Goal: Task Accomplishment & Management: Use online tool/utility

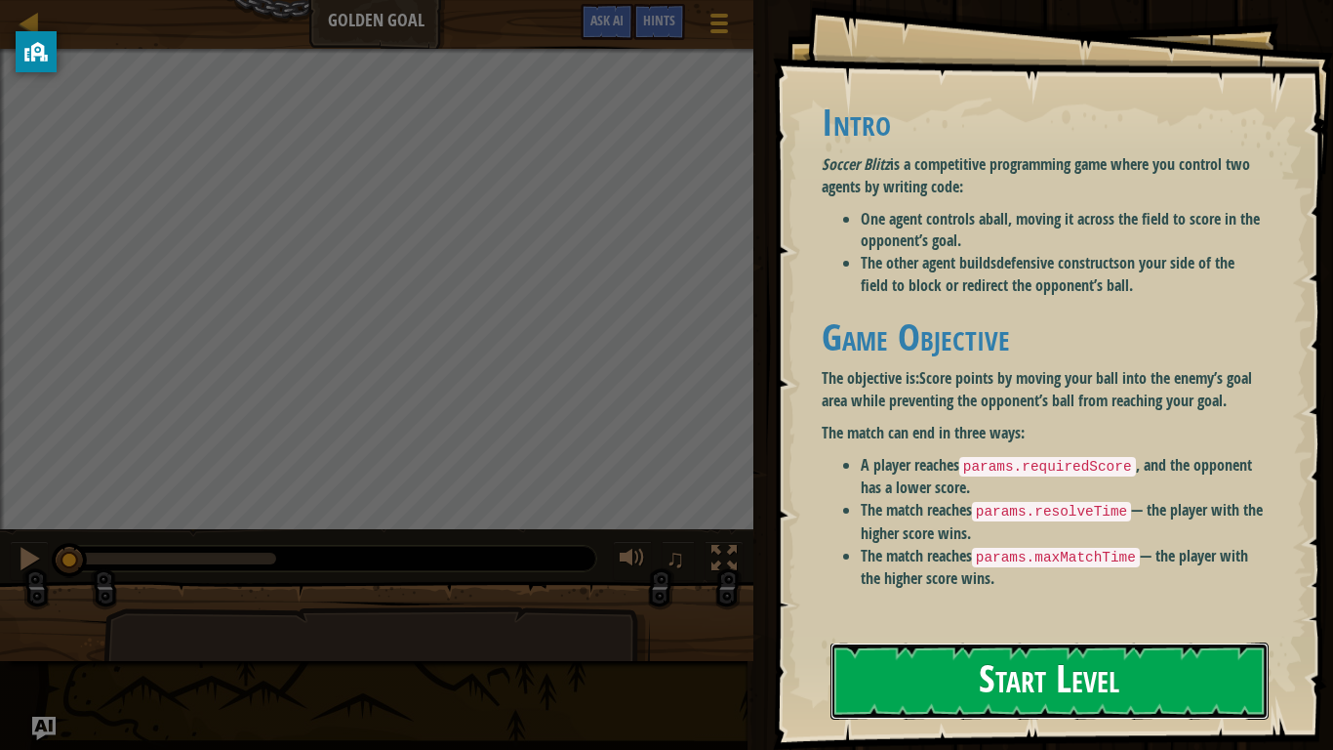
click at [1133, 669] on button "Start Level" at bounding box center [1050, 680] width 438 height 77
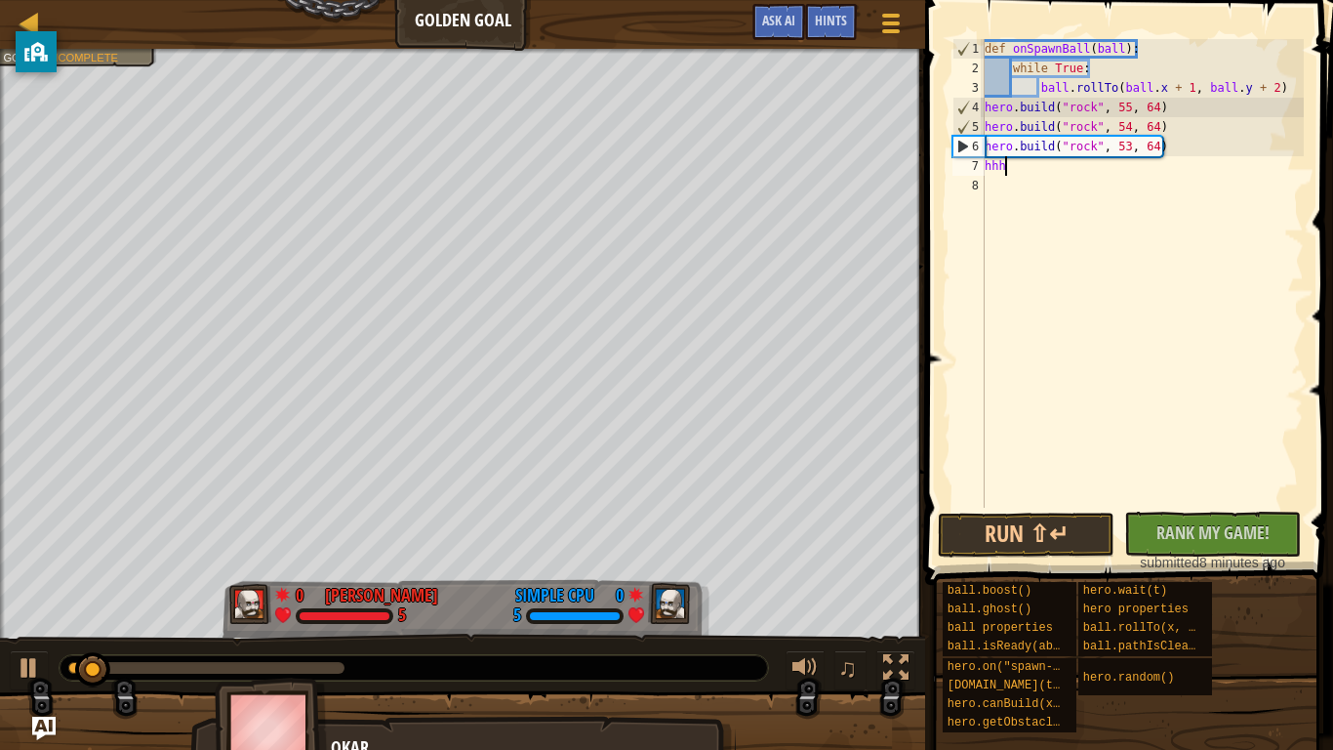
scroll to position [9, 1]
type textarea "h"
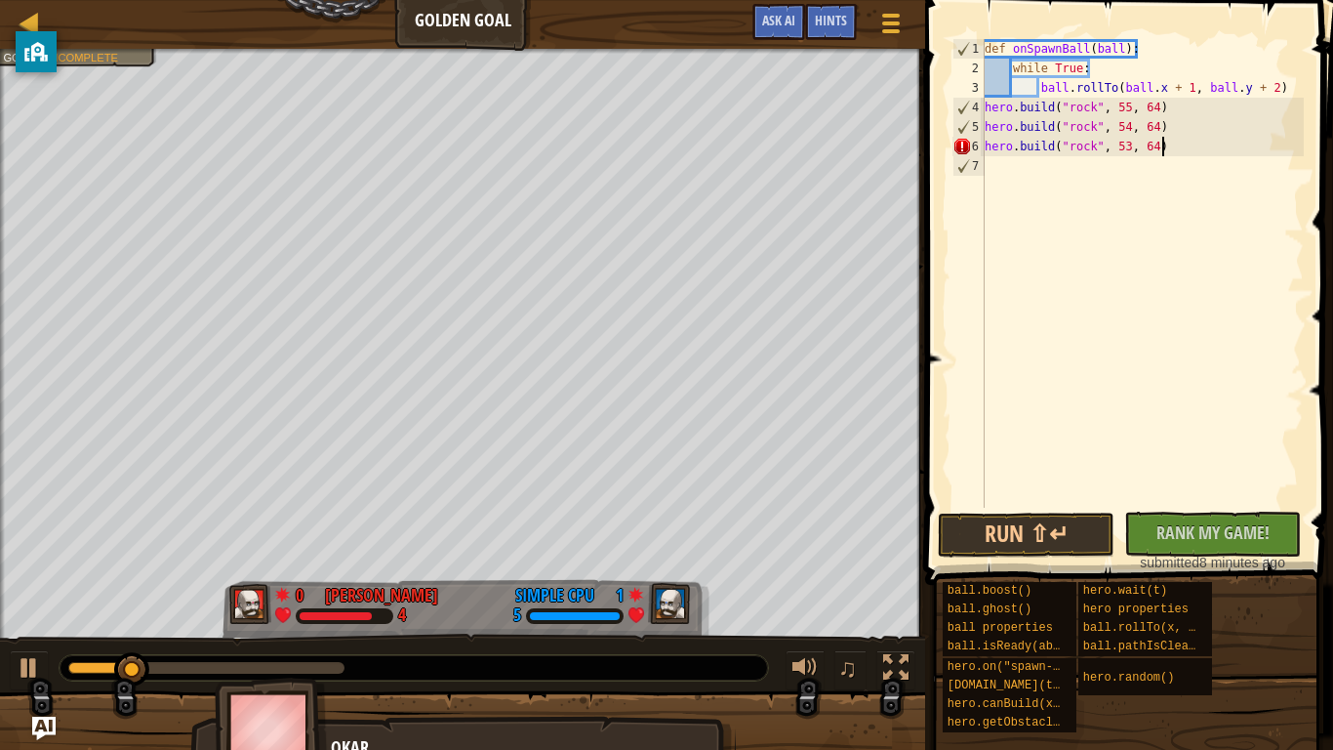
scroll to position [9, 24]
click at [1026, 524] on button "Run ⇧↵" at bounding box center [1026, 534] width 177 height 45
type textarea "[DOMAIN_NAME]("rock", 53, 64)"
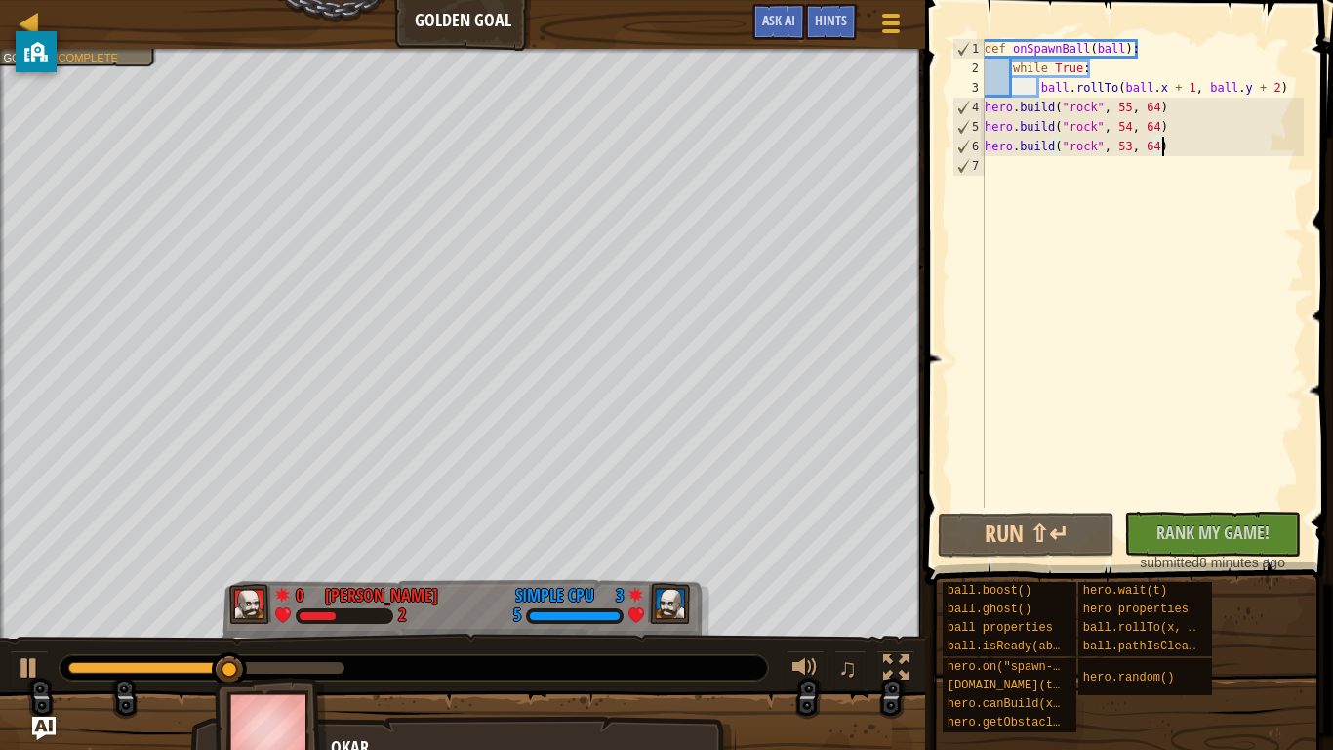
click at [994, 175] on div "def onSpawnBall ( ball ) : while True : ball . rollTo ( ball . x + 1 , ball . y…" at bounding box center [1142, 293] width 323 height 508
type textarea "h"
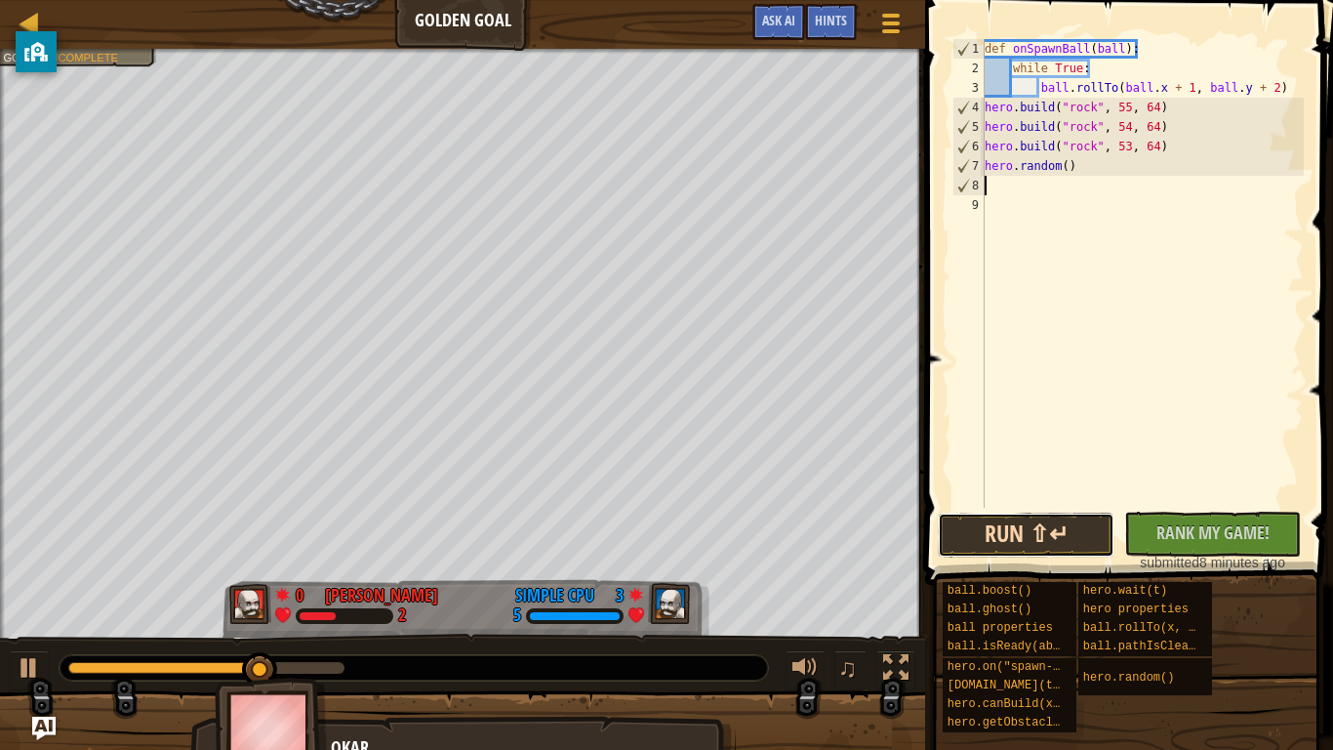
click at [1066, 554] on button "Run ⇧↵" at bounding box center [1026, 534] width 177 height 45
type textarea "h"
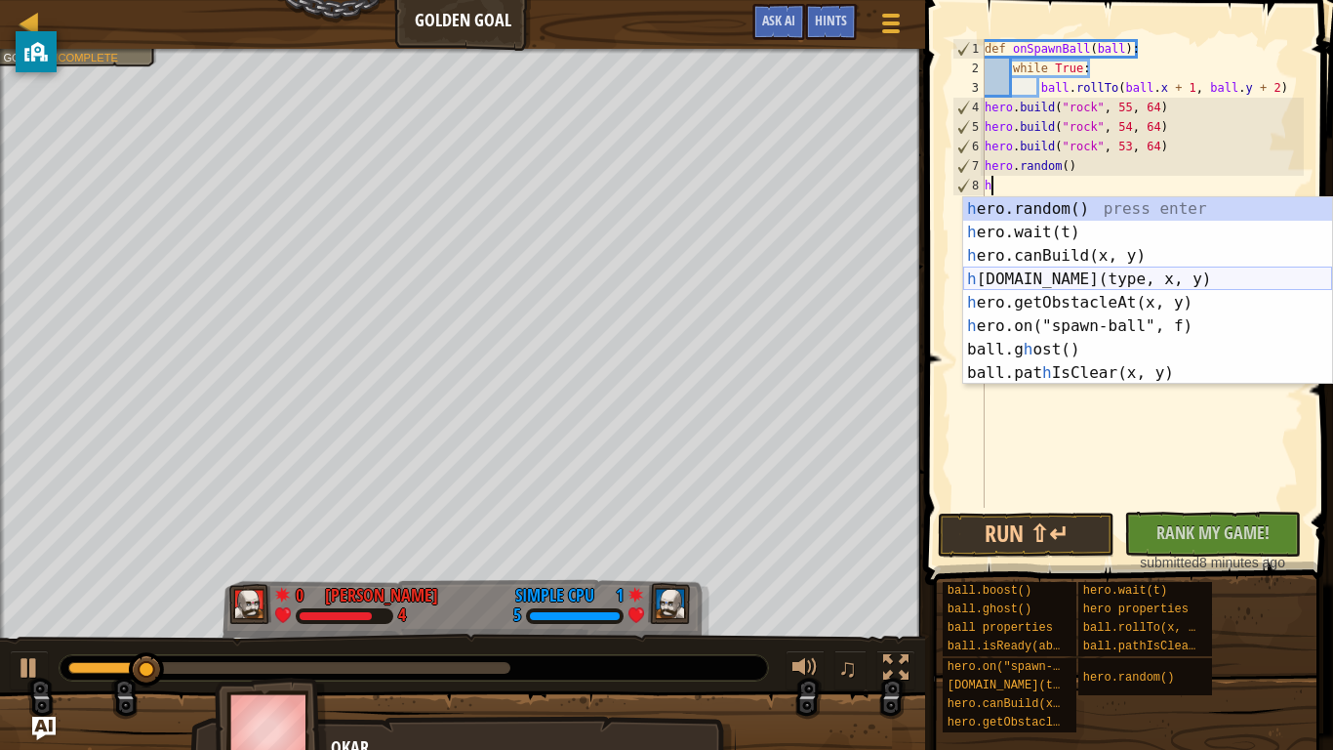
click at [1091, 282] on div "h ero.random() press enter h ero.wait(t) press enter h ero.canBuild(x, y) press…" at bounding box center [1147, 314] width 369 height 234
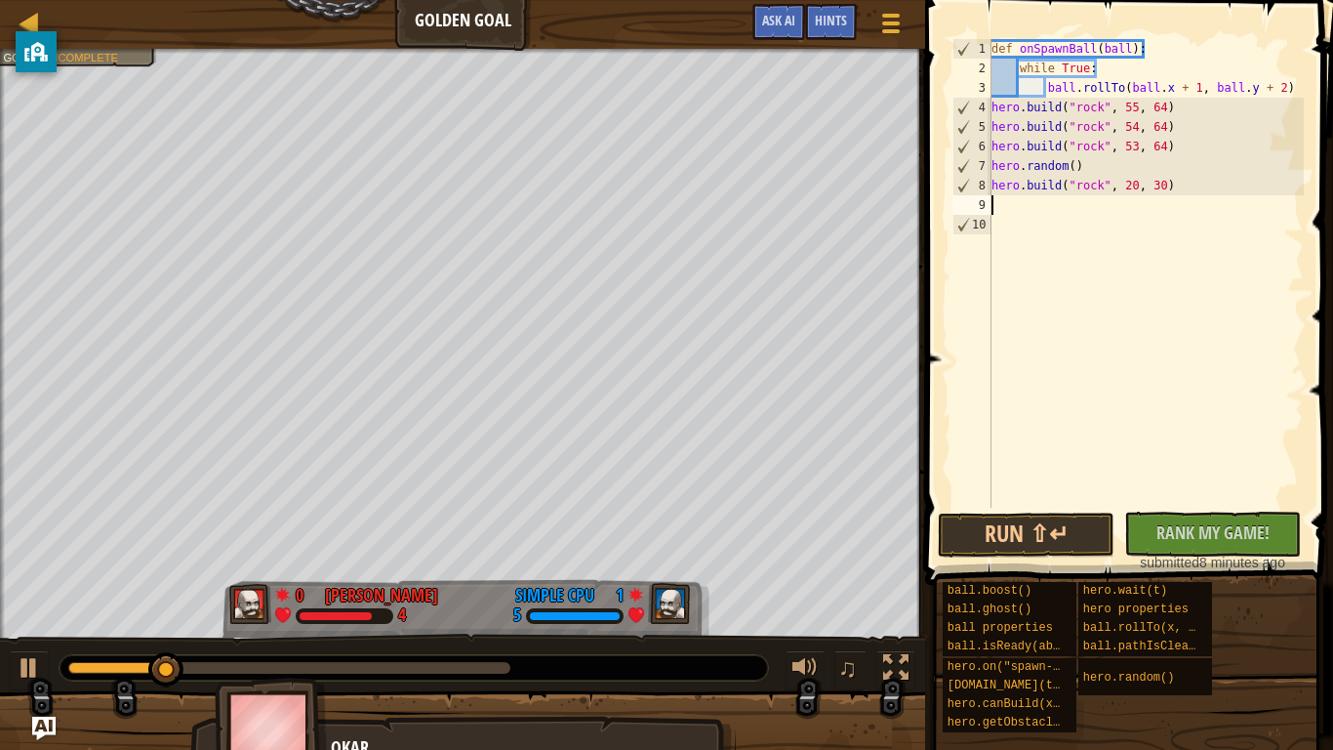
type textarea "h"
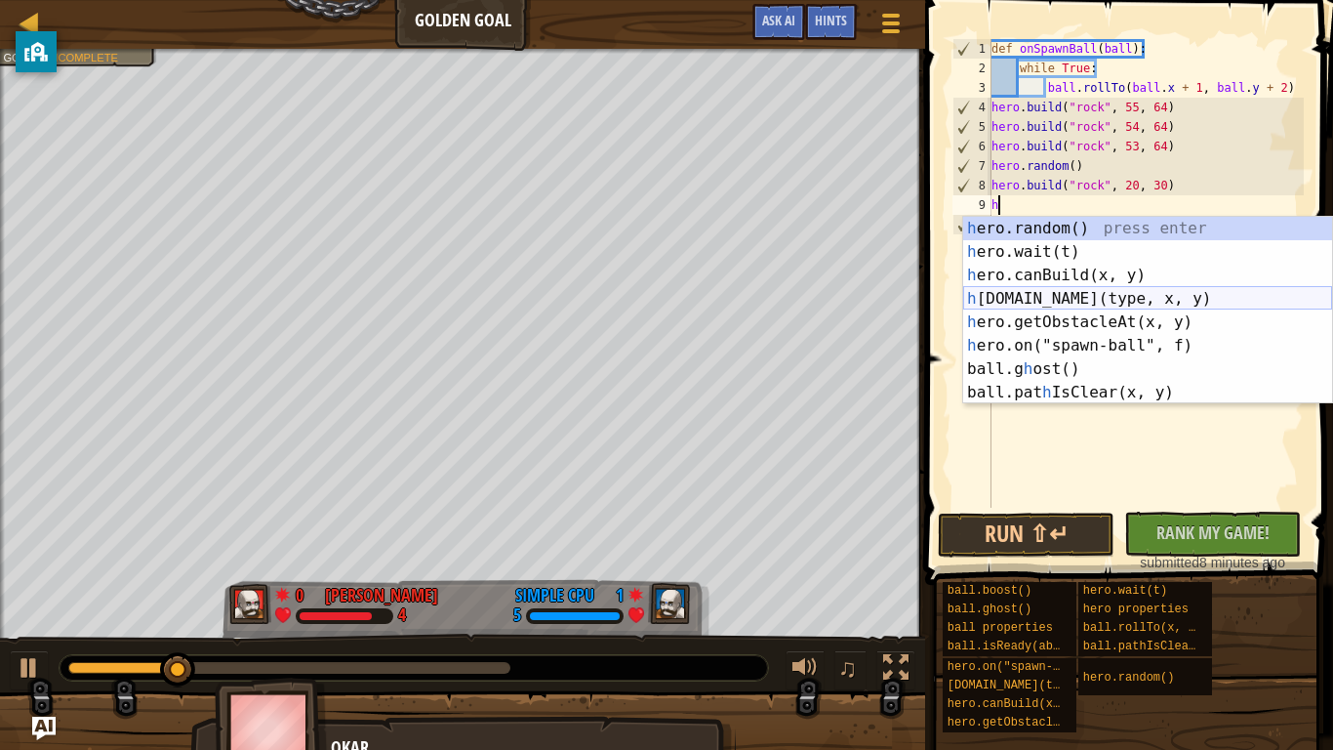
click at [1026, 304] on div "h ero.random() press enter h ero.wait(t) press enter h ero.canBuild(x, y) press…" at bounding box center [1147, 334] width 369 height 234
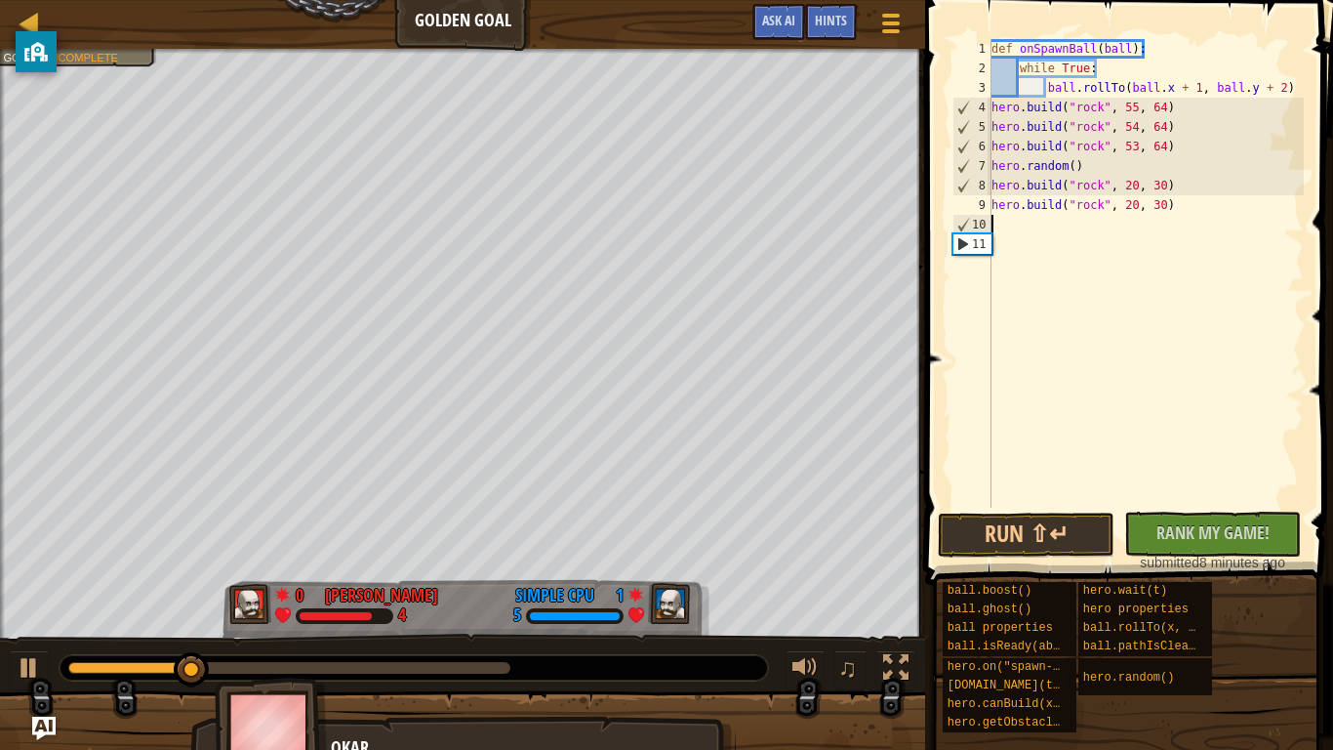
click at [1131, 204] on div "def onSpawnBall ( ball ) : while True : ball . rollTo ( ball . x + 1 , ball . y…" at bounding box center [1146, 293] width 316 height 508
type textarea "[DOMAIN_NAME]("rock", 21, 35)"
click at [1046, 524] on button "Run ⇧↵" at bounding box center [1026, 534] width 177 height 45
click at [1003, 230] on div "def onSpawnBall ( ball ) : while True : ball . rollTo ( ball . x + 1 , ball . y…" at bounding box center [1146, 293] width 316 height 508
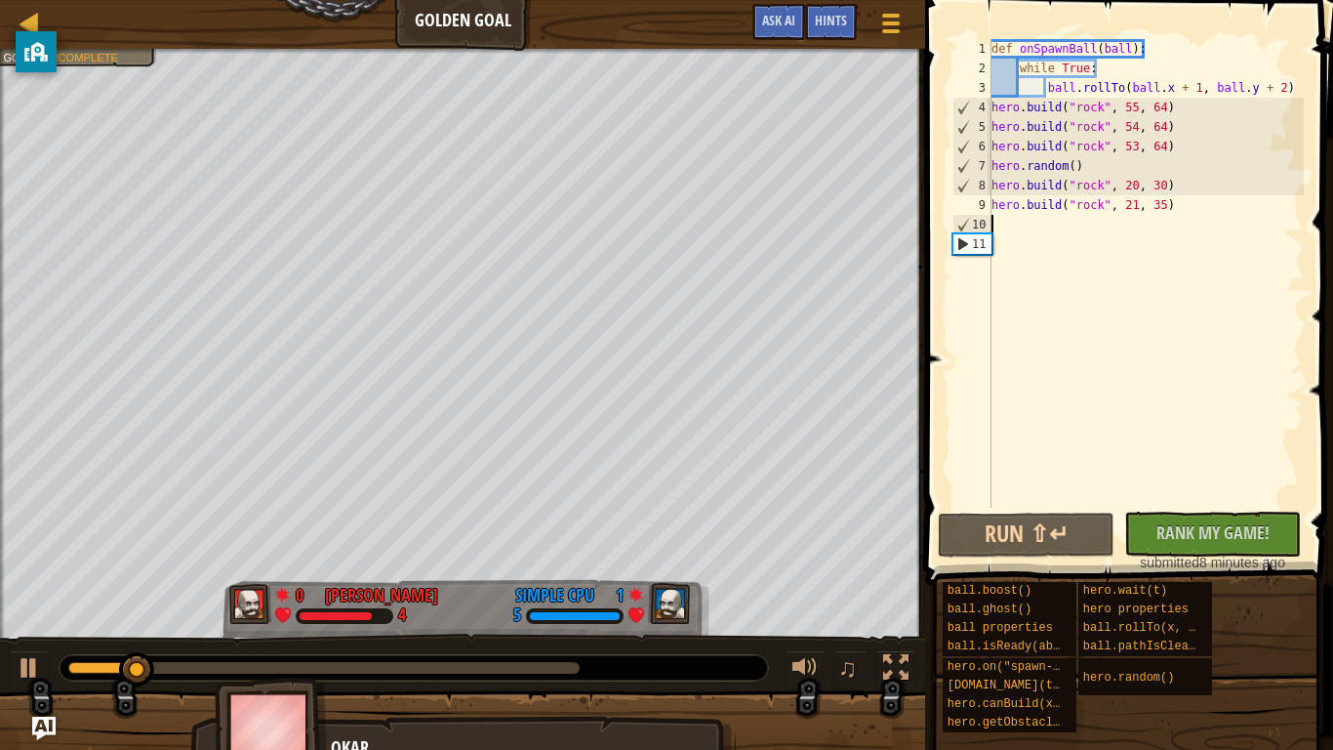
scroll to position [9, 0]
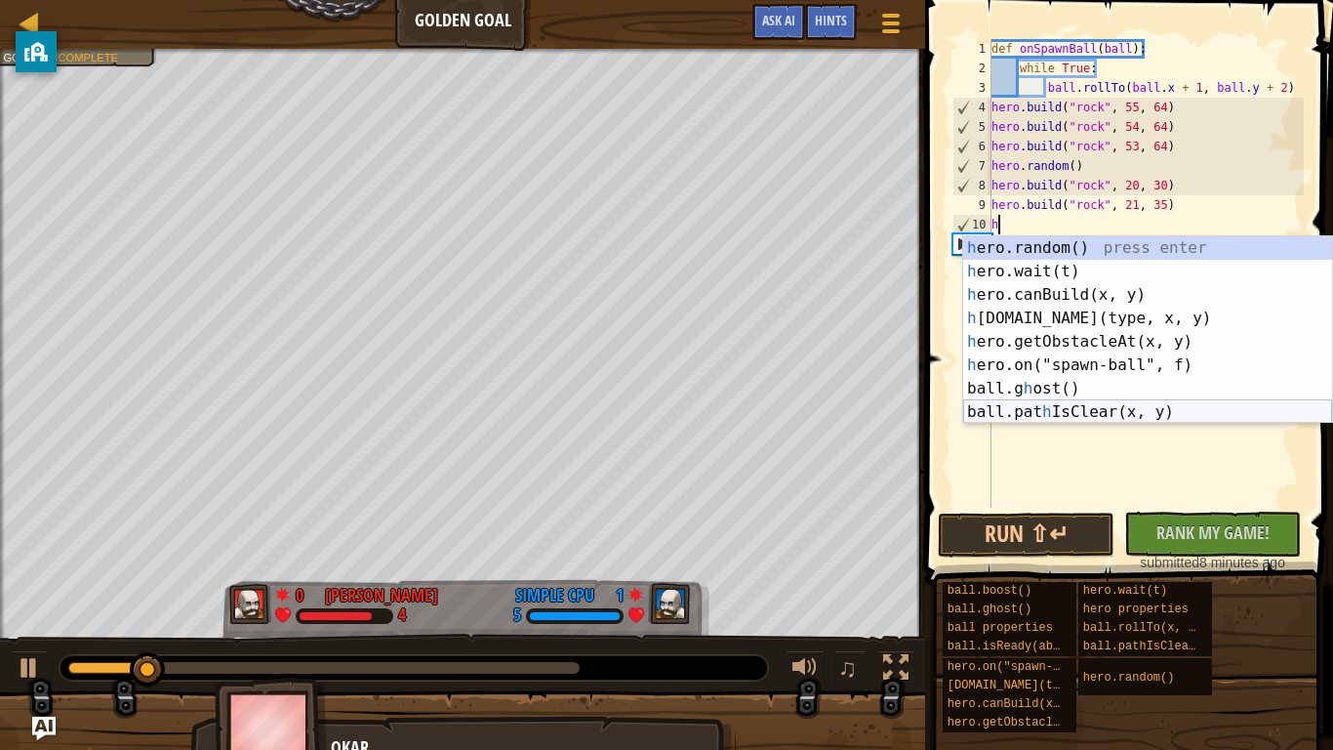
click at [996, 409] on div "h ero.random() press enter h ero.wait(t) press enter h ero.canBuild(x, y) press…" at bounding box center [1147, 353] width 369 height 234
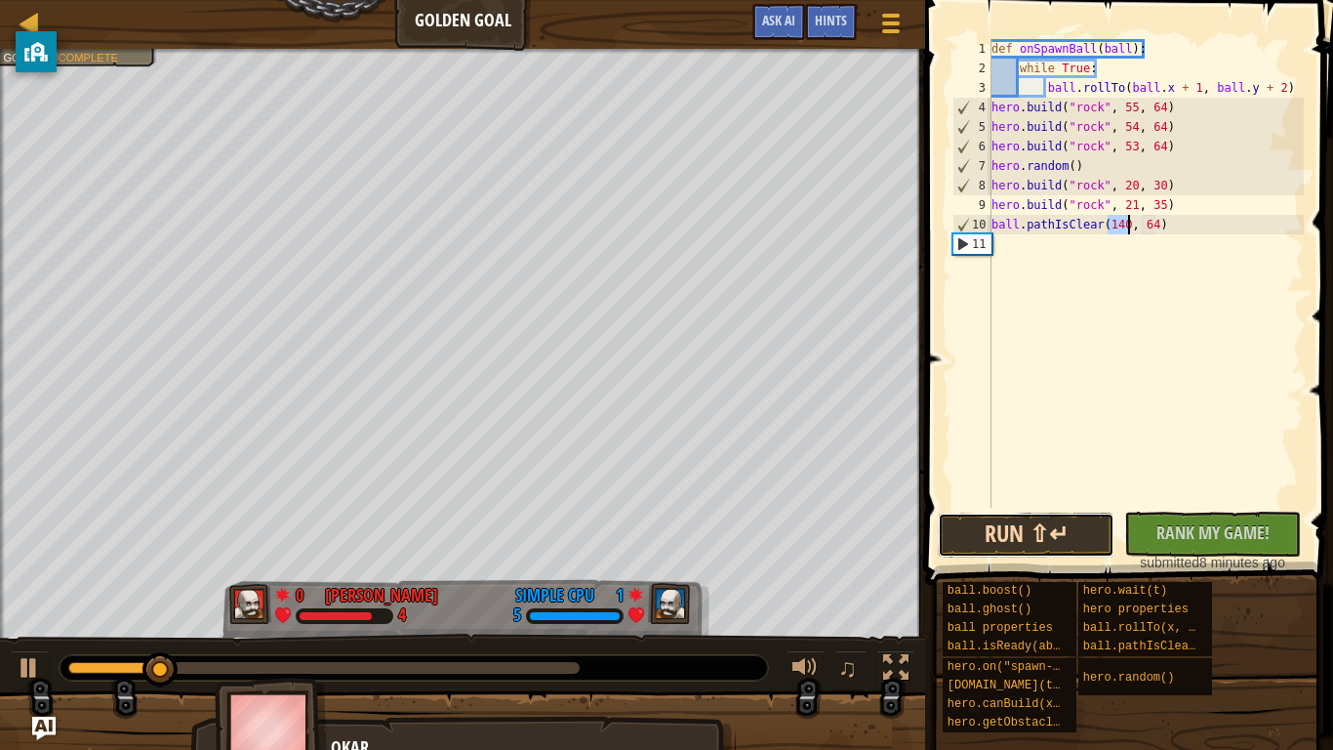
click at [1007, 536] on button "Run ⇧↵" at bounding box center [1026, 534] width 177 height 45
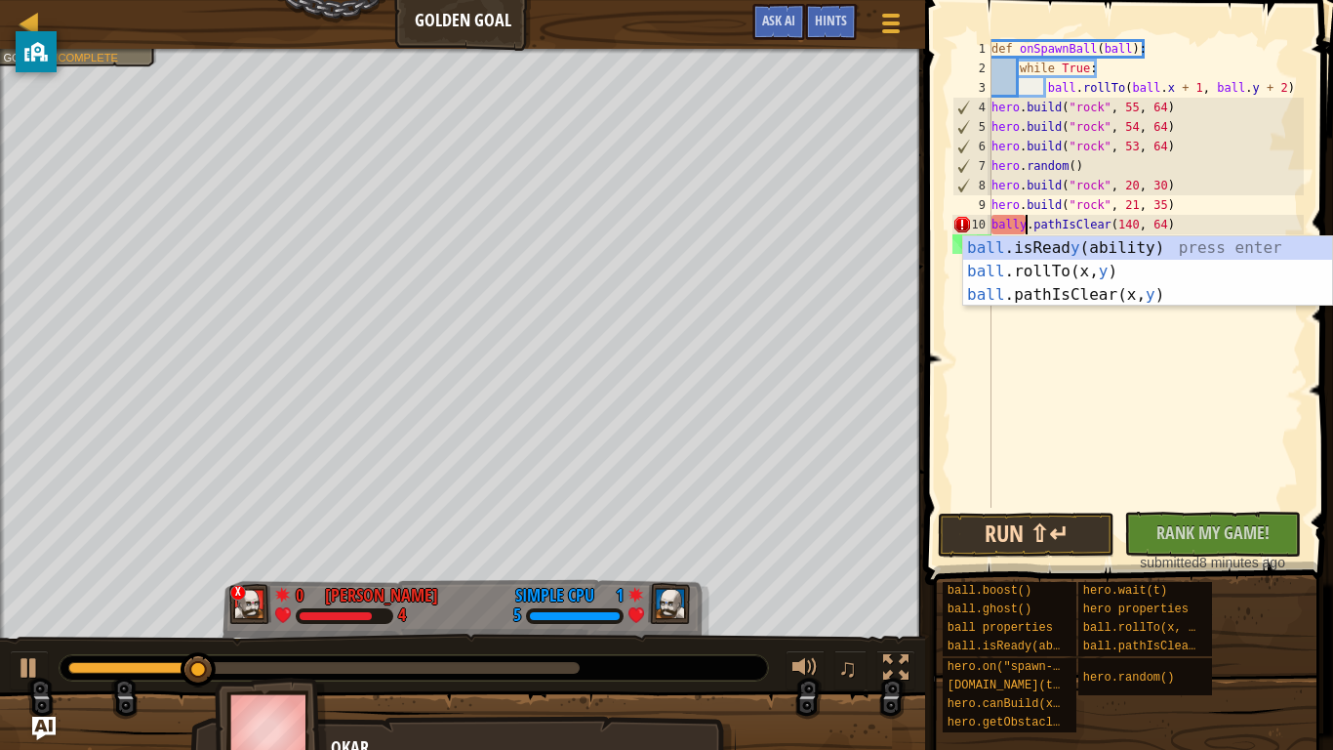
scroll to position [9, 6]
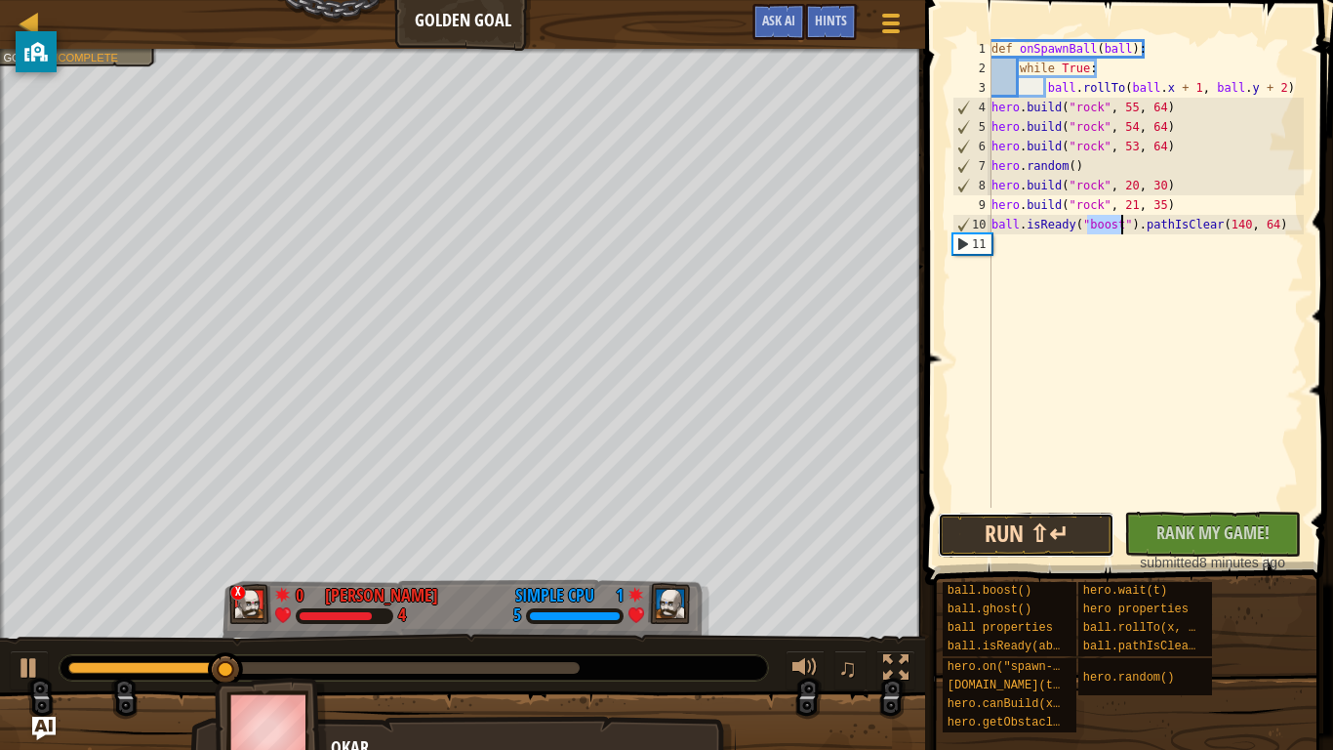
click at [1035, 525] on button "Run ⇧↵" at bounding box center [1026, 534] width 177 height 45
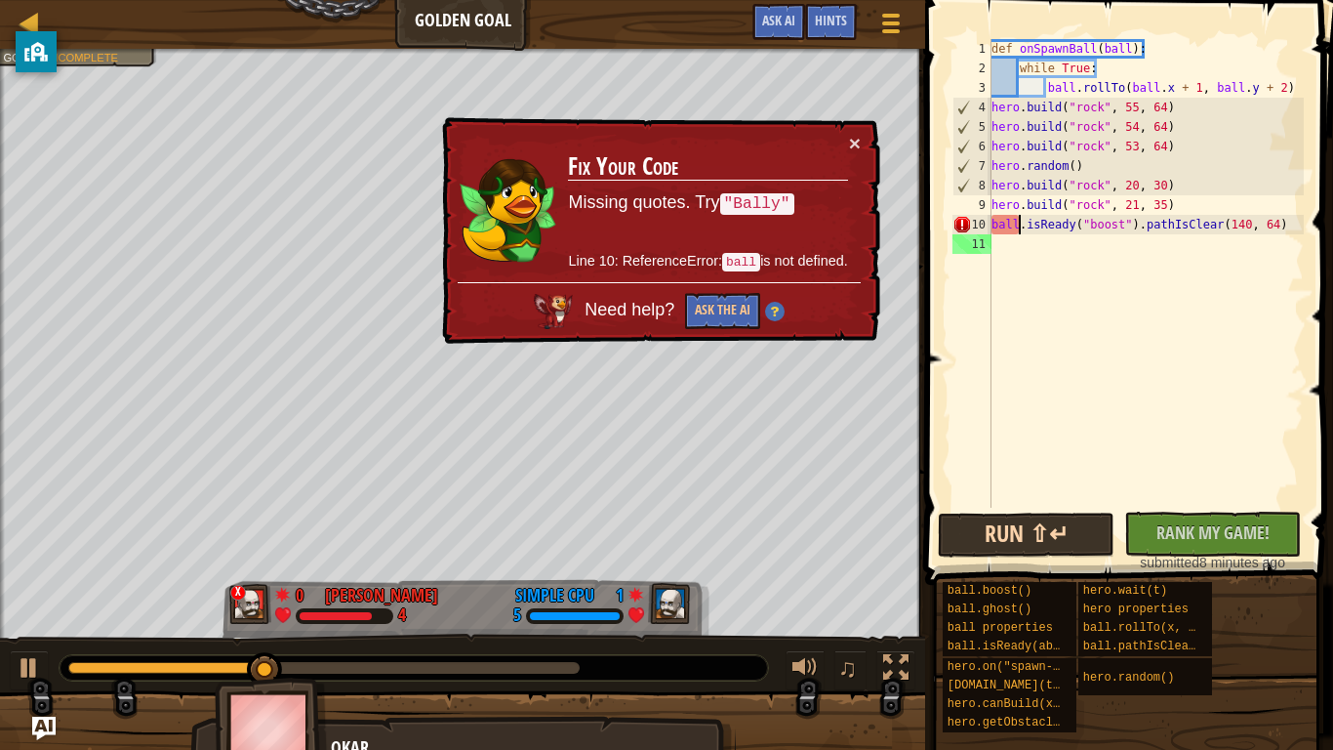
type textarea "bally.isReady("boost").pathIsClear(140, 64)"
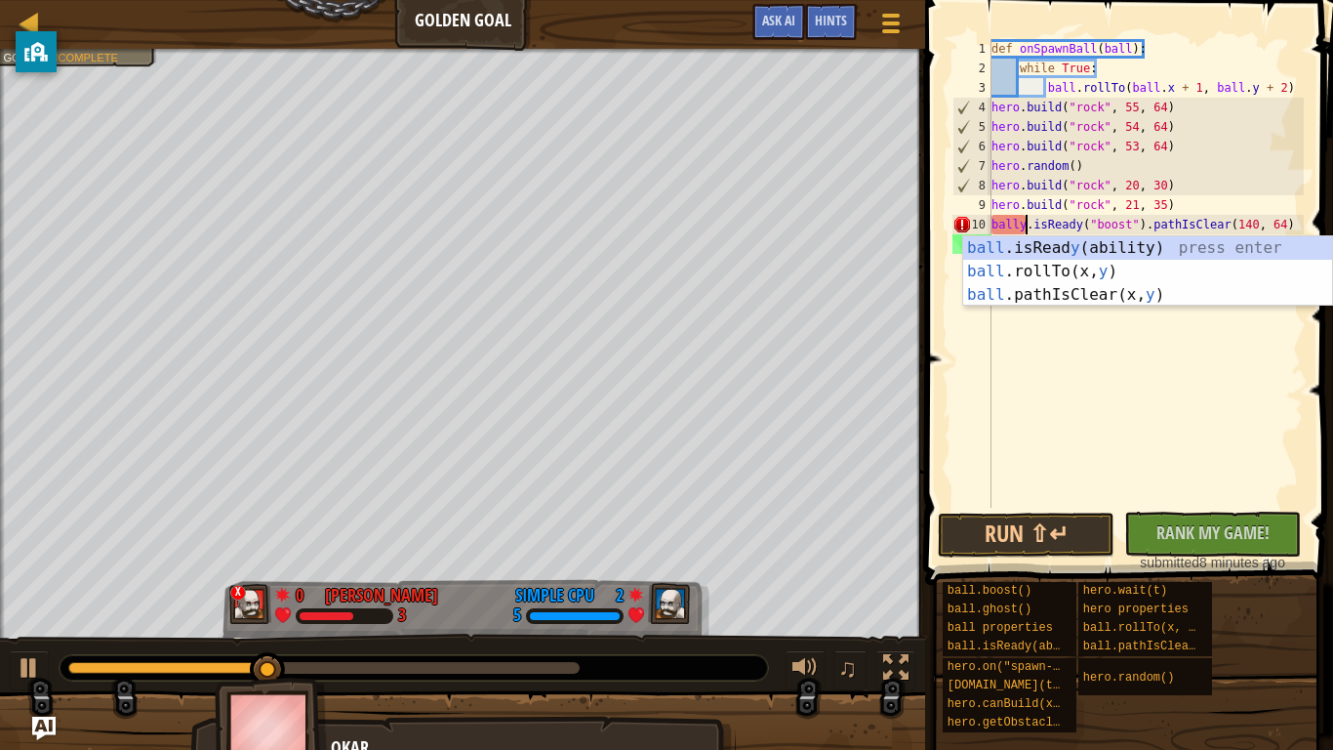
click at [1053, 506] on div "def onSpawnBall ( ball ) : while True : ball . rollTo ( ball . x + 1 , ball . y…" at bounding box center [1146, 293] width 316 height 508
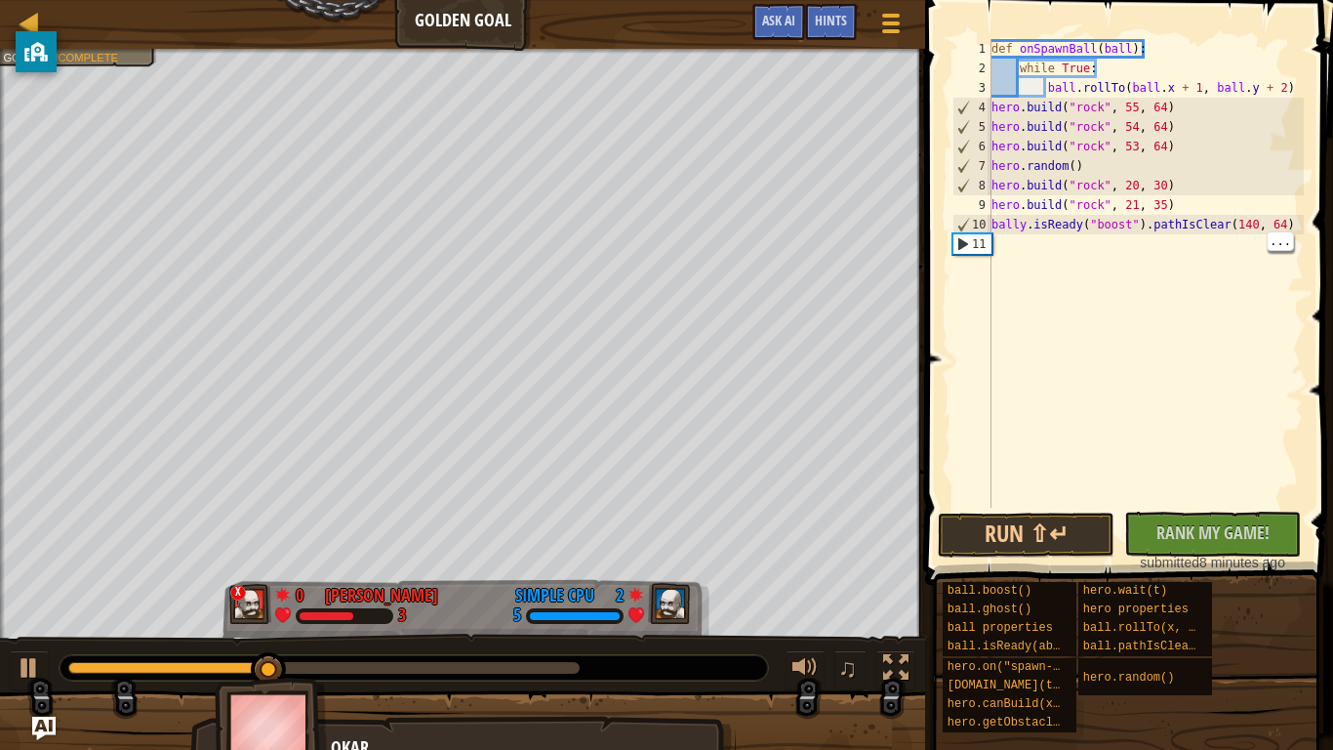
scroll to position [9, 0]
click at [1039, 537] on button "Run ⇧↵" at bounding box center [1026, 534] width 177 height 45
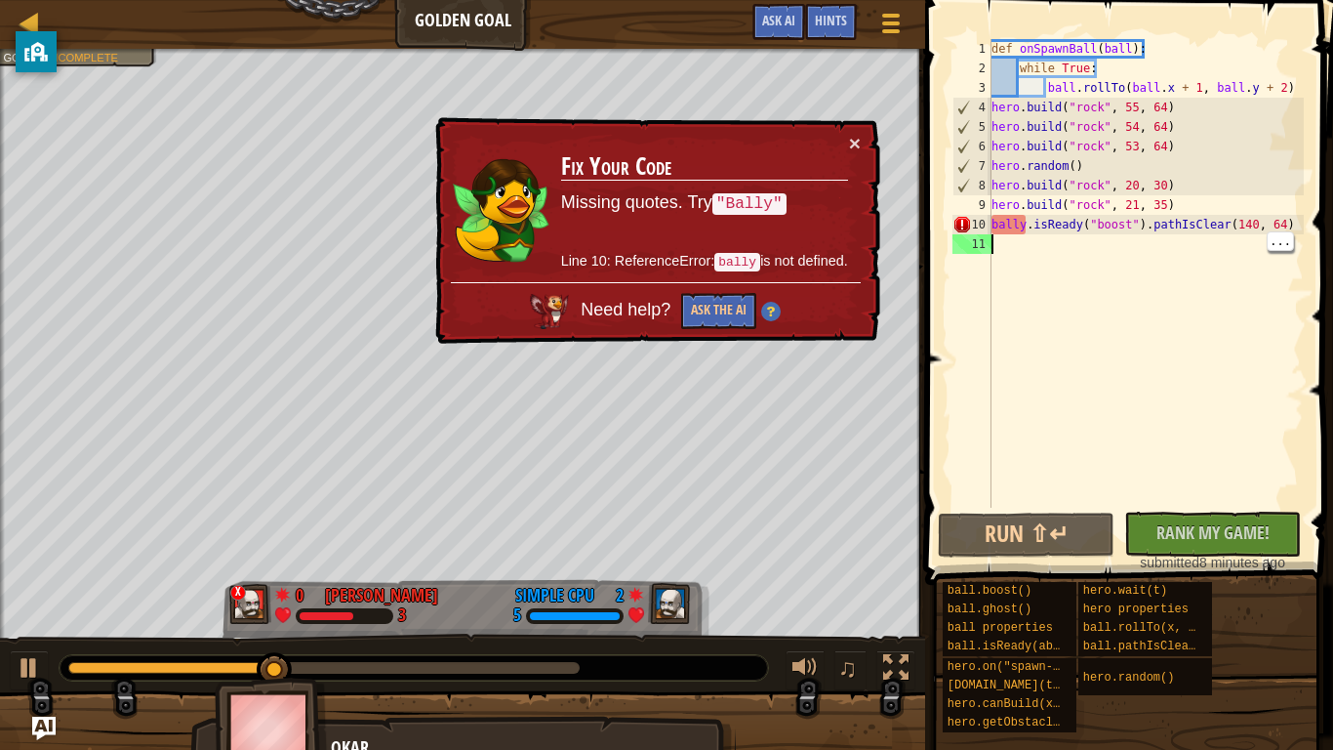
click at [1005, 221] on div "def onSpawnBall ( ball ) : while True : ball . rollTo ( ball . x + 1 , ball . y…" at bounding box center [1146, 293] width 316 height 508
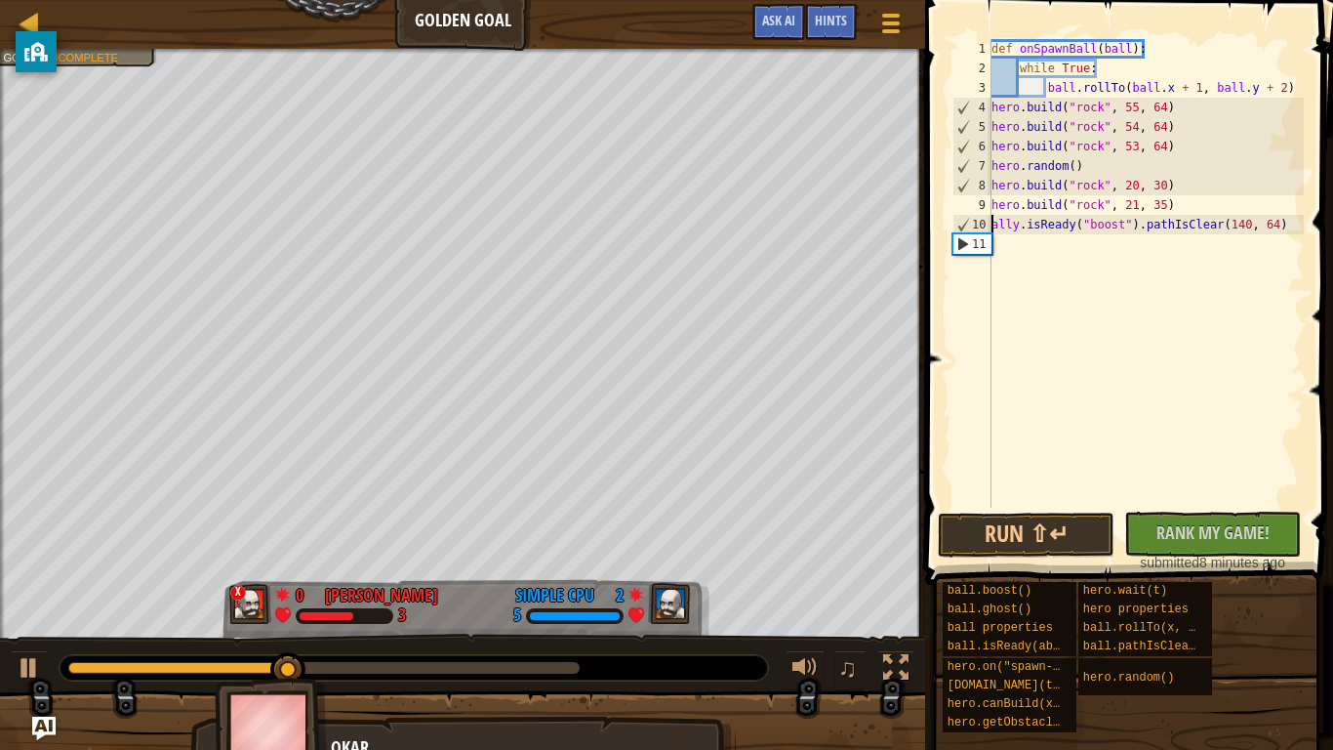
scroll to position [9, 2]
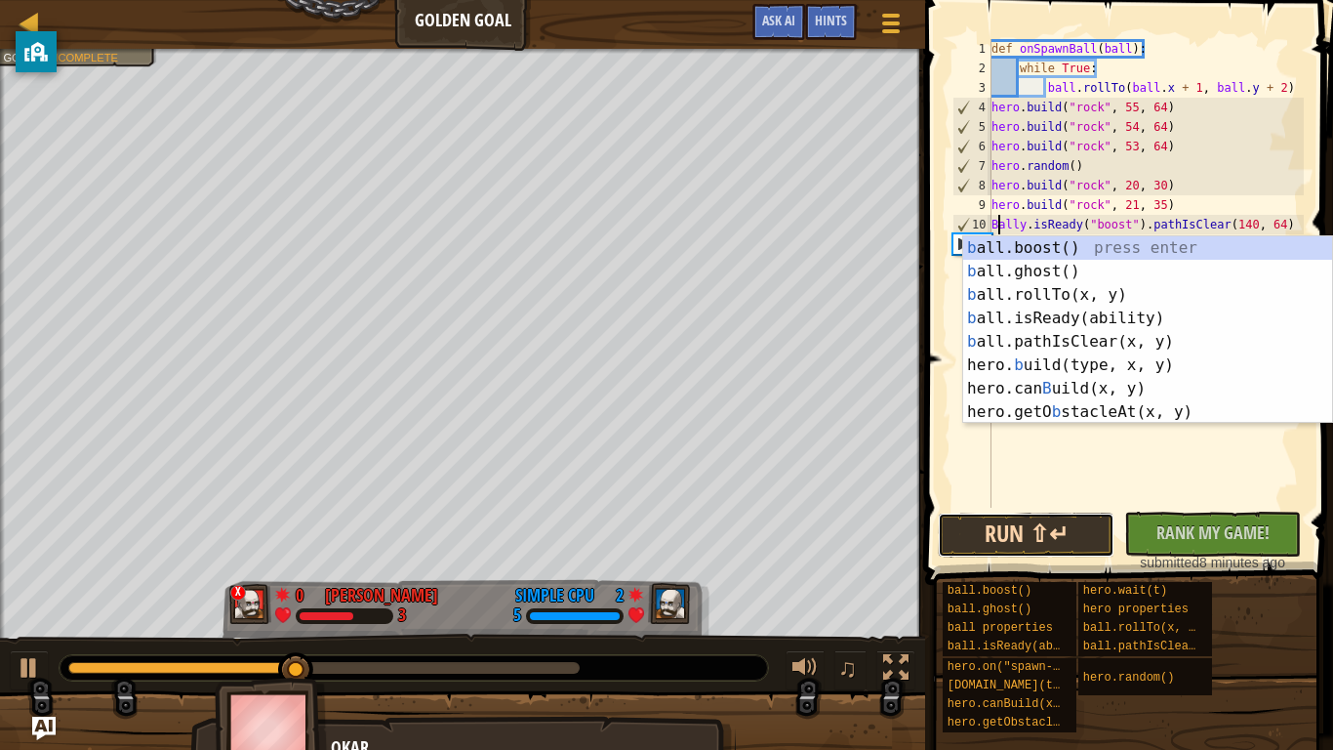
click at [1047, 544] on button "Run ⇧↵" at bounding box center [1026, 534] width 177 height 45
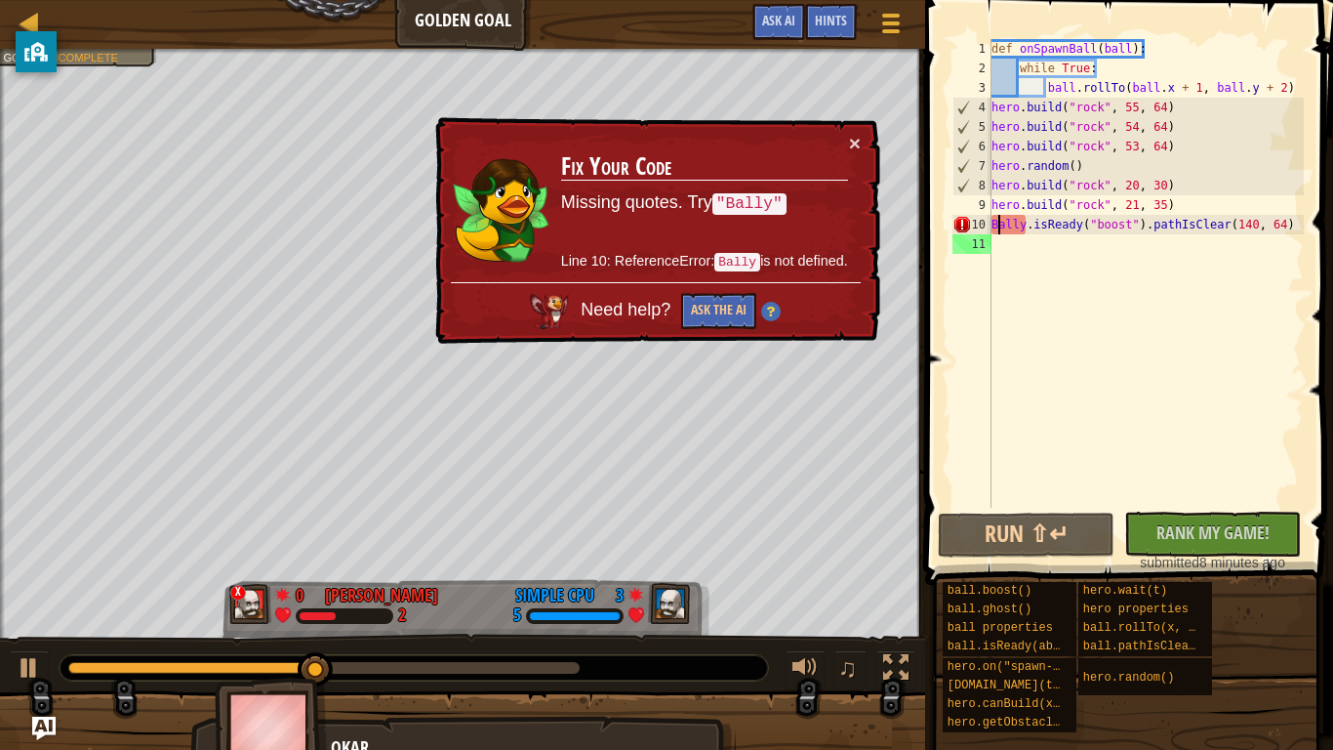
click at [1034, 226] on div "def onSpawnBall ( ball ) : while True : ball . rollTo ( ball . x + 1 , ball . y…" at bounding box center [1146, 293] width 316 height 508
click at [1034, 226] on div "def onSpawnBall ( ball ) : while True : ball . rollTo ( ball . x + 1 , ball . y…" at bounding box center [1146, 273] width 316 height 469
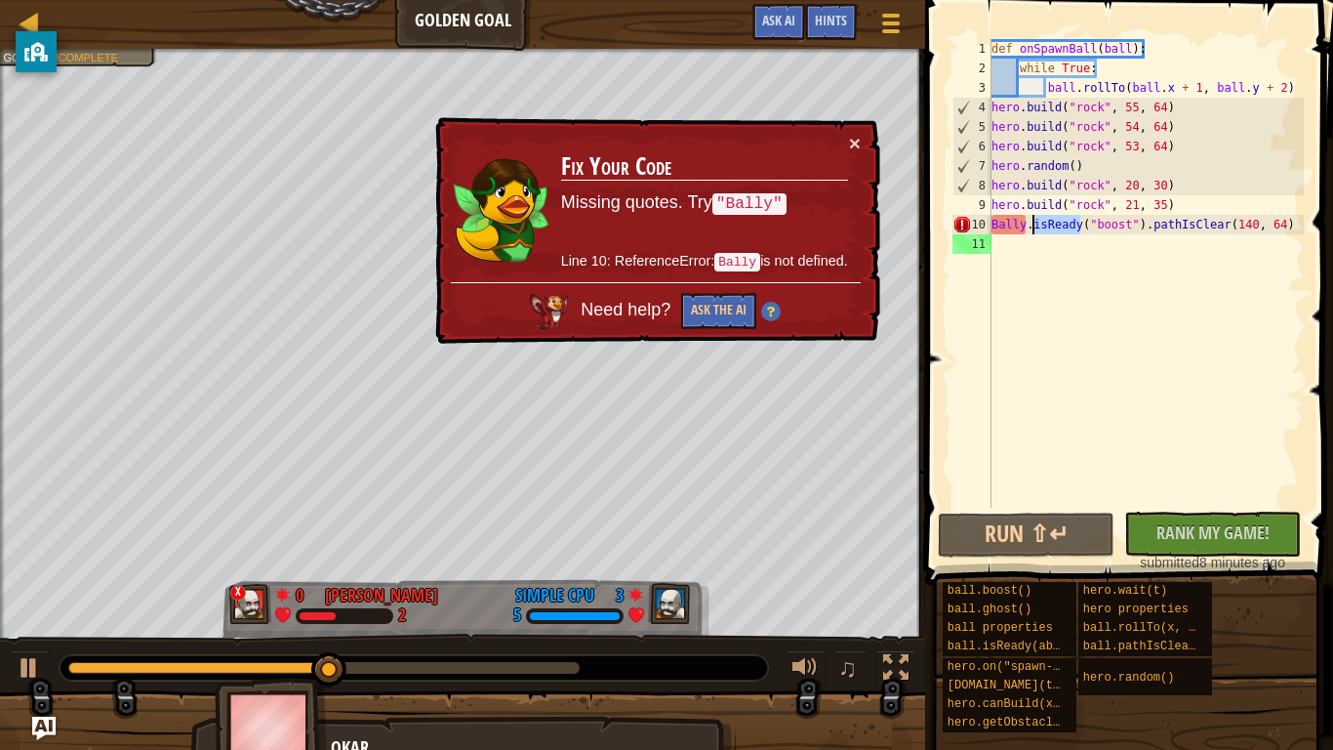
click at [1034, 226] on div "def onSpawnBall ( ball ) : while True : ball . rollTo ( ball . x + 1 , ball . y…" at bounding box center [1146, 293] width 316 height 508
type textarea "Bally.isReady("boost").pathIsClear(140, 64)"
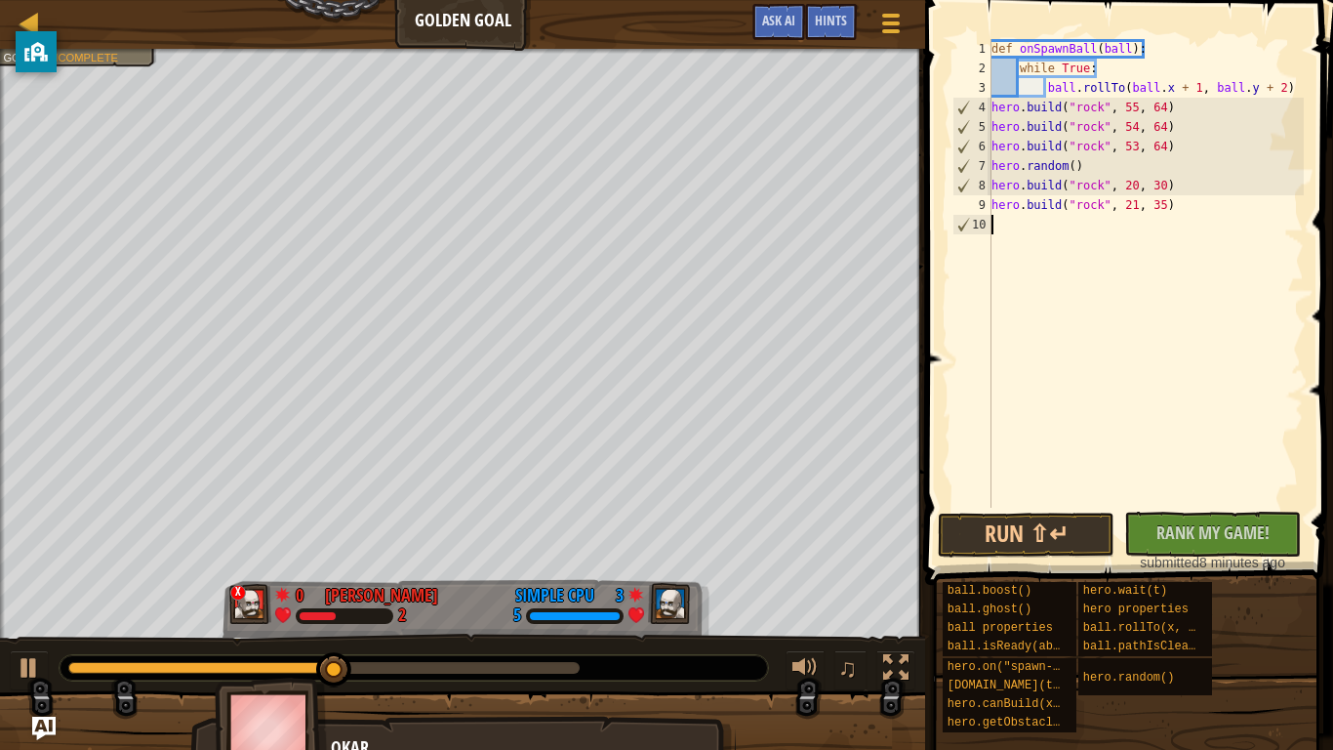
scroll to position [9, 0]
type textarea "h"
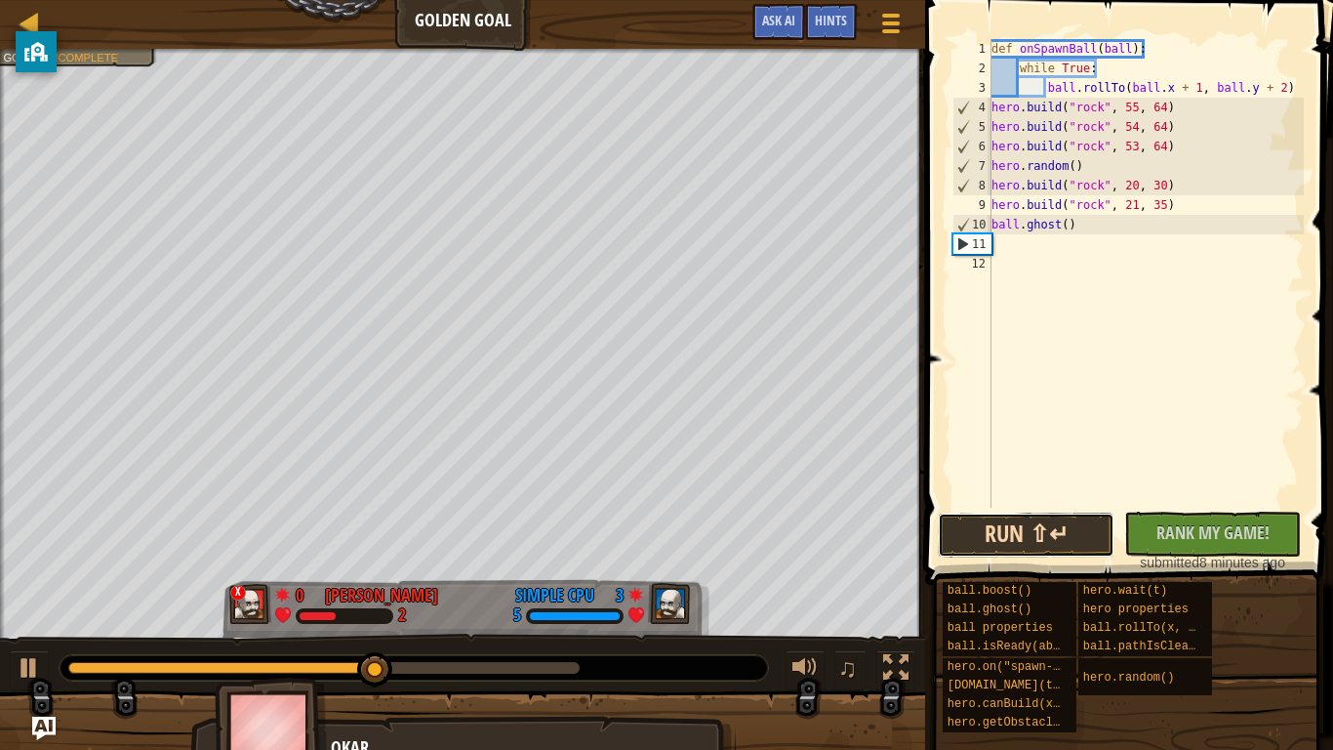
click at [1105, 534] on button "Run ⇧↵" at bounding box center [1026, 534] width 177 height 45
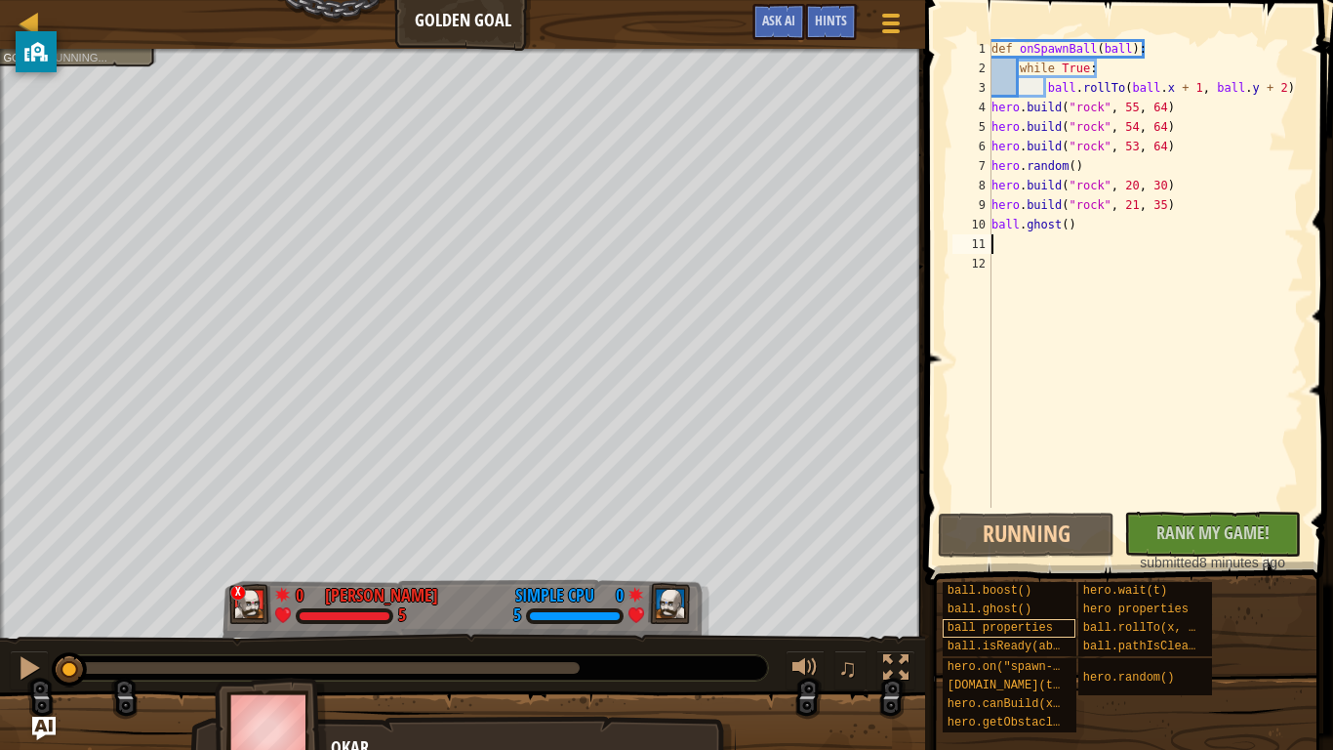
click at [1055, 624] on div "ball properties" at bounding box center [1010, 628] width 134 height 19
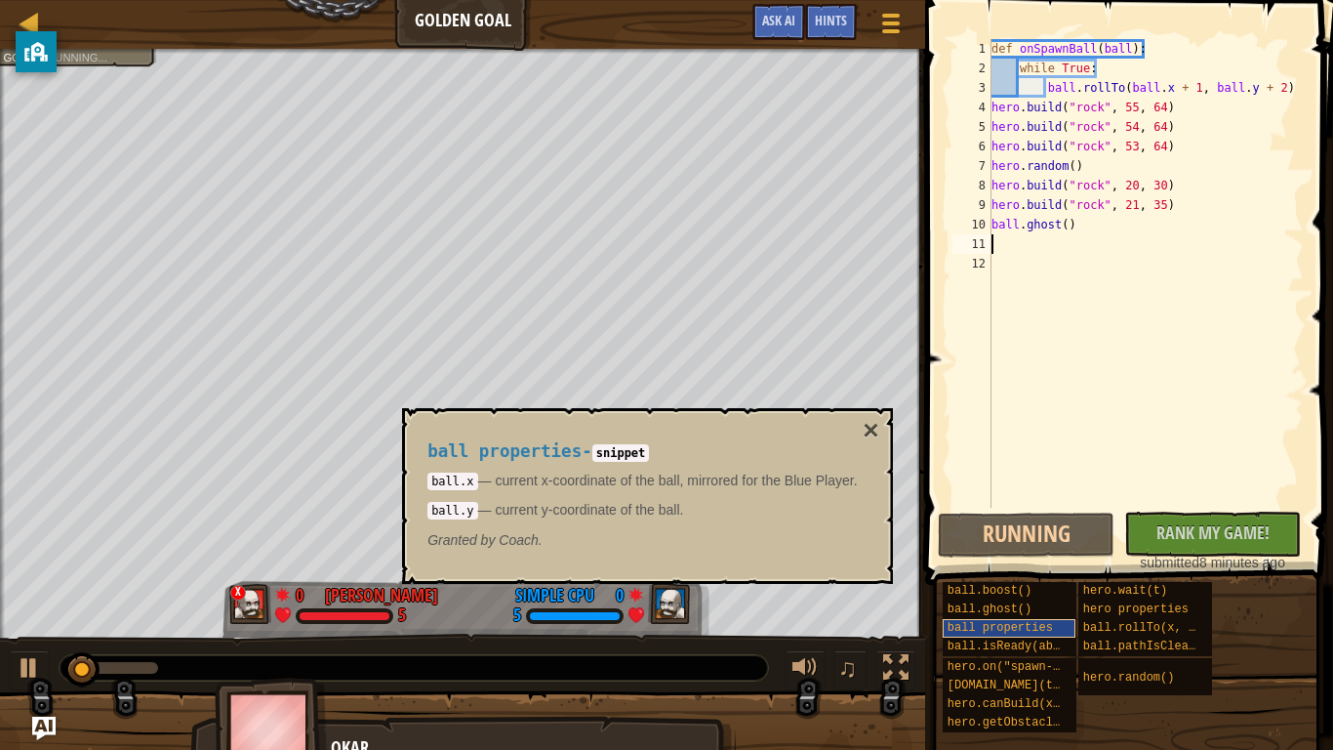
click at [1061, 625] on div "ball properties" at bounding box center [1010, 628] width 134 height 19
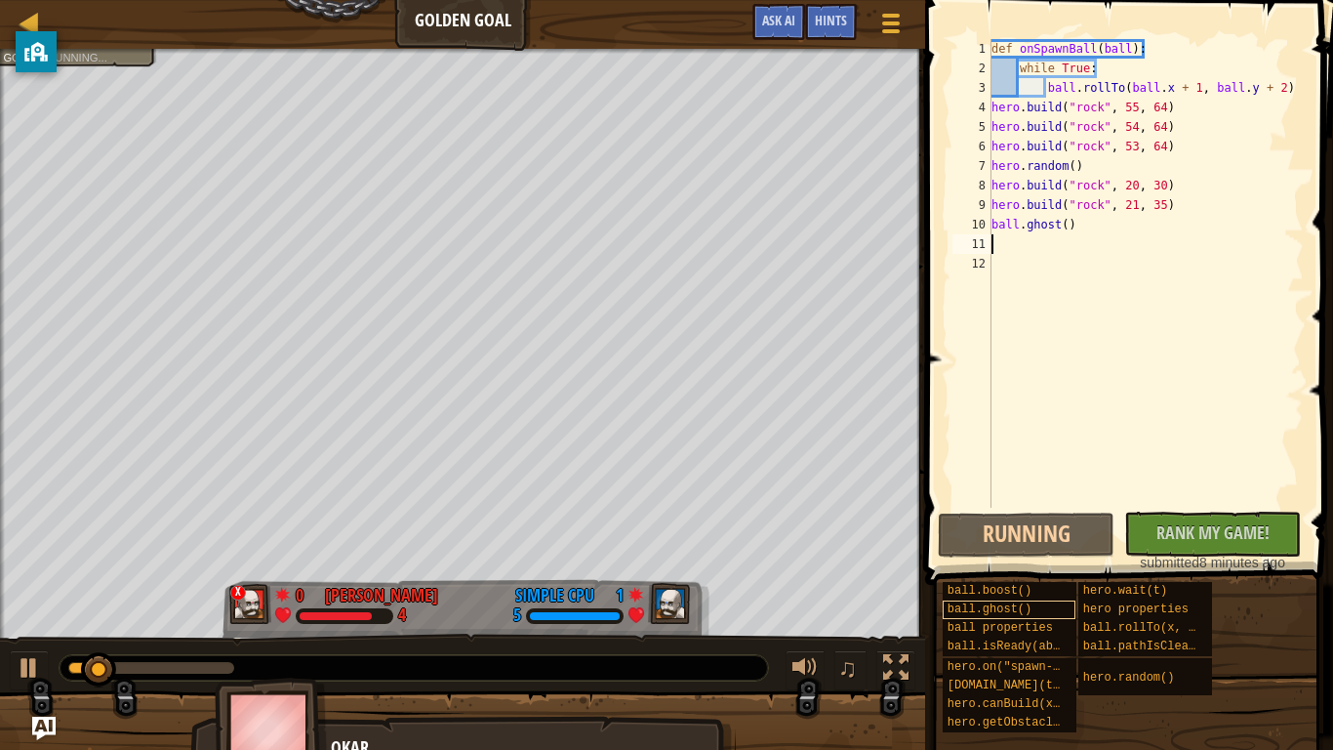
click at [1064, 614] on div "ball.ghost()" at bounding box center [1010, 609] width 134 height 19
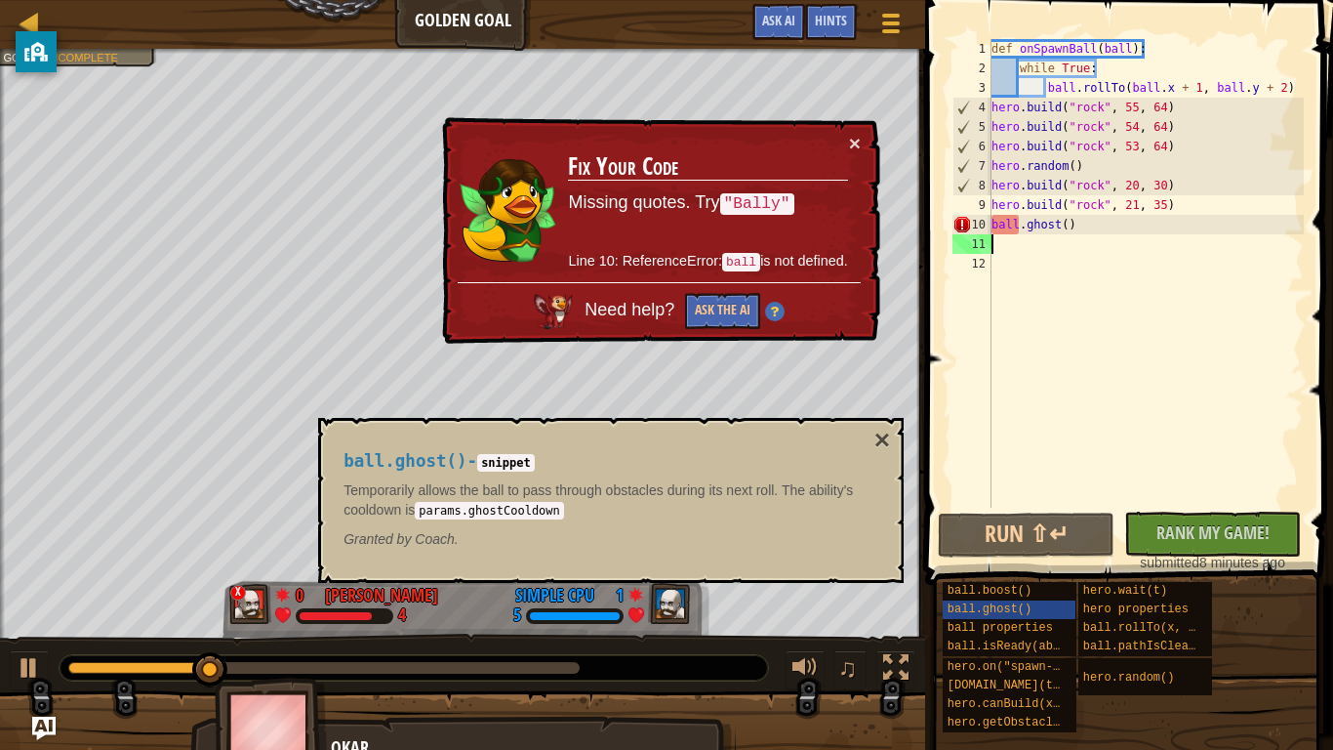
click at [901, 437] on div "ball.ghost() - snippet Temporarily allows the ball to pass through obstacles du…" at bounding box center [611, 500] width 586 height 165
click at [880, 452] on button "×" at bounding box center [883, 440] width 16 height 27
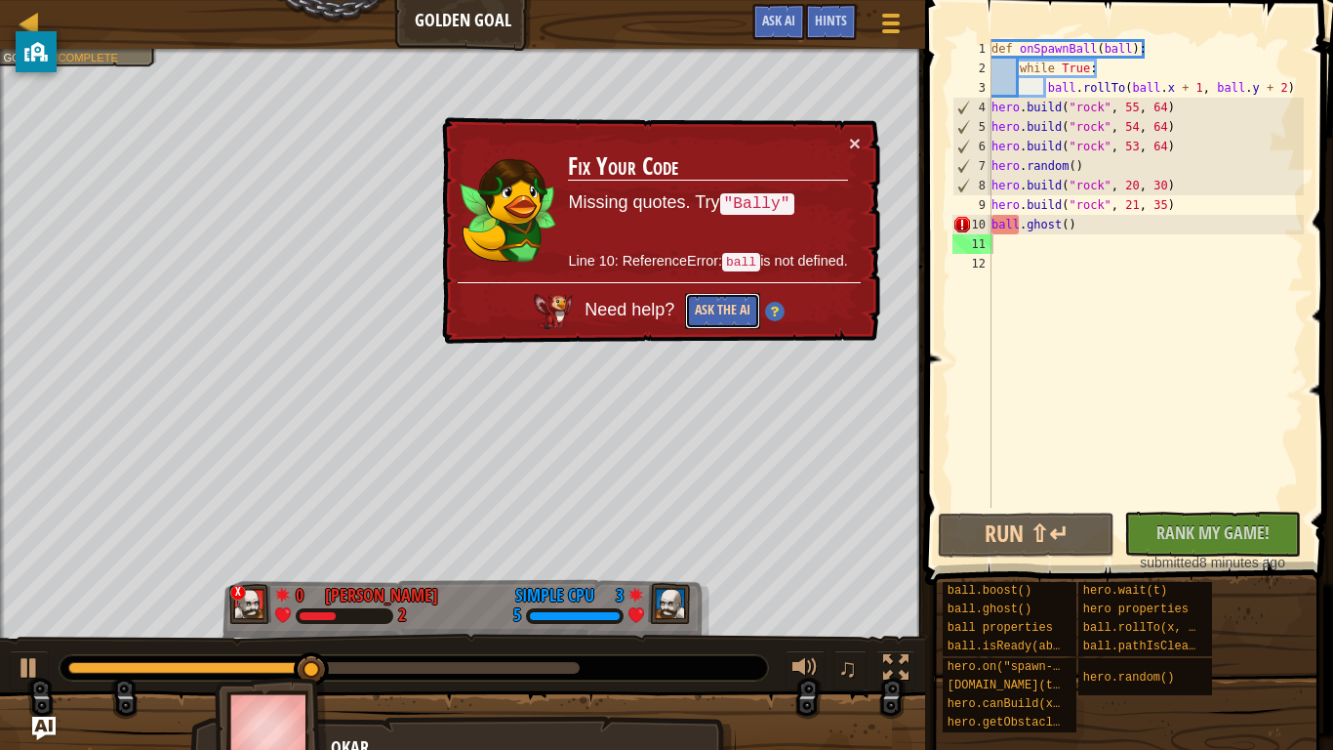
click at [733, 321] on button "Ask the AI" at bounding box center [722, 311] width 75 height 36
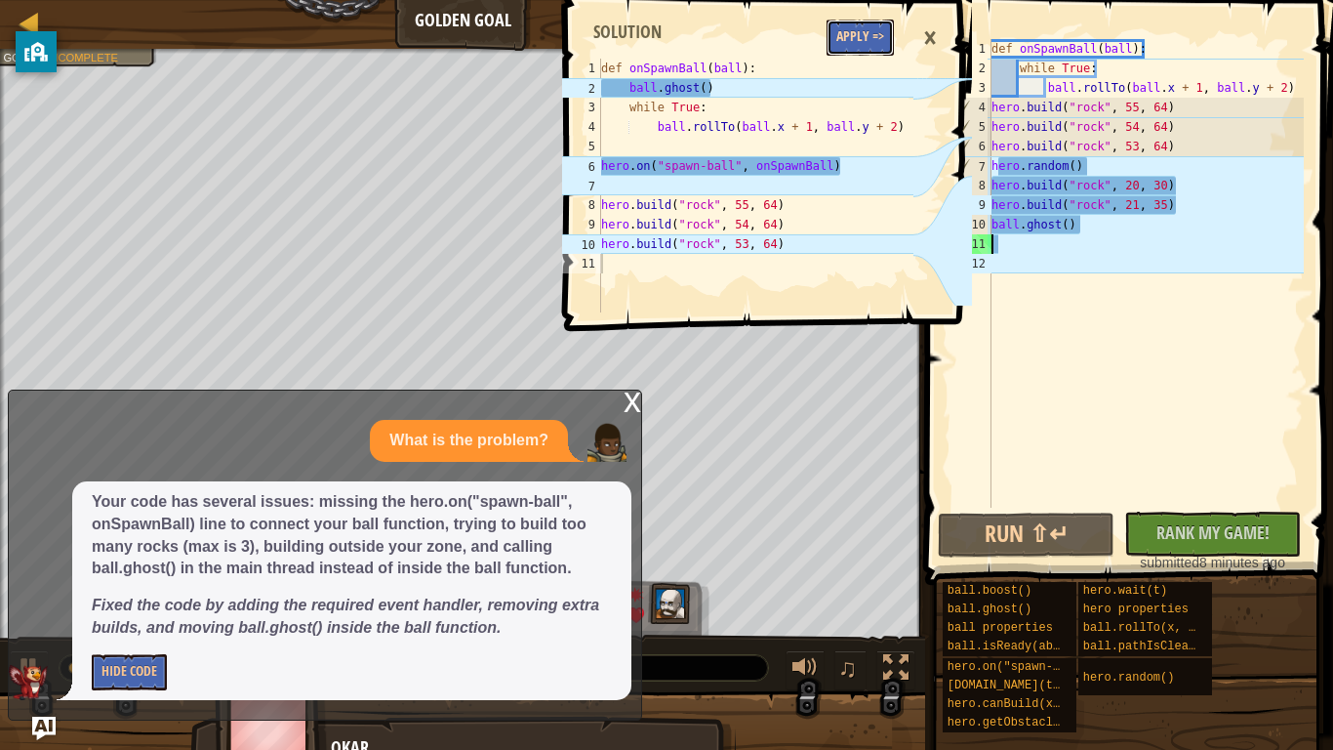
click at [878, 33] on button "Apply =>" at bounding box center [860, 38] width 67 height 36
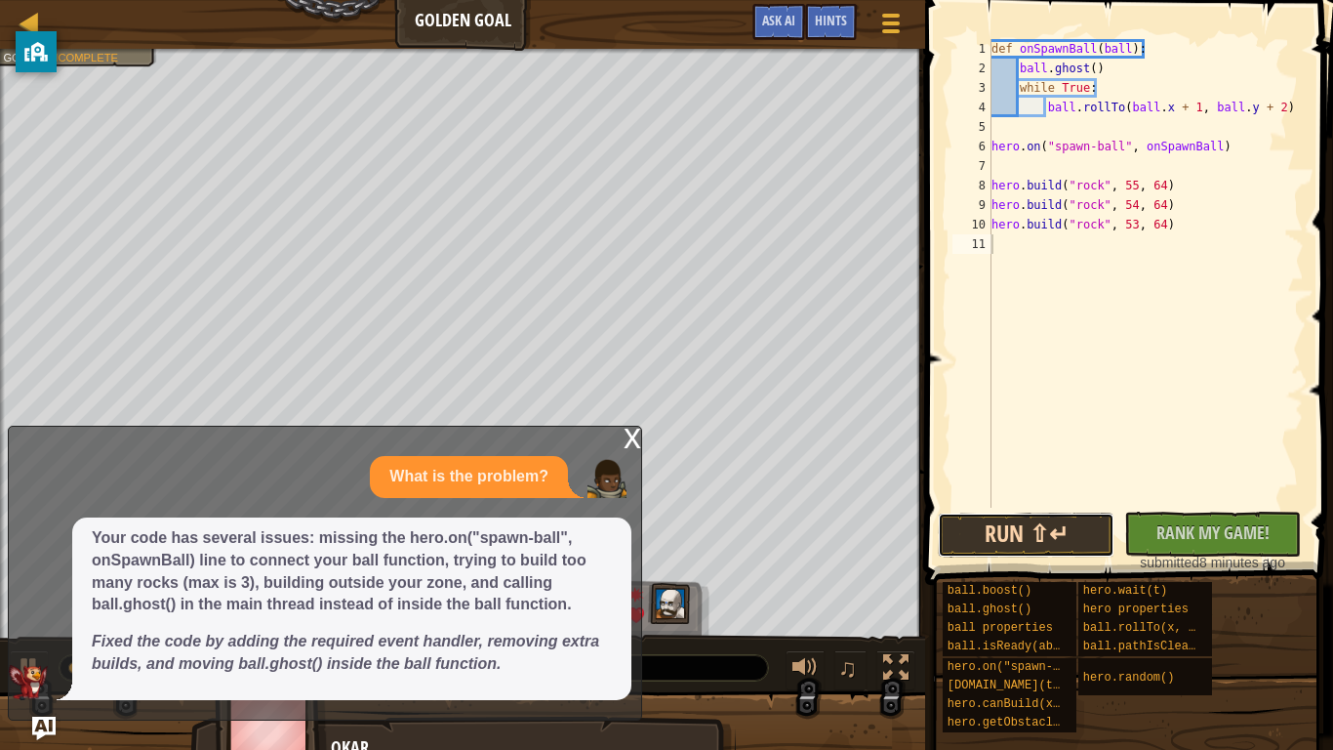
click at [1044, 534] on button "Run ⇧↵" at bounding box center [1026, 534] width 177 height 45
click at [639, 438] on div "x" at bounding box center [633, 437] width 18 height 20
